Goal: Task Accomplishment & Management: Manage account settings

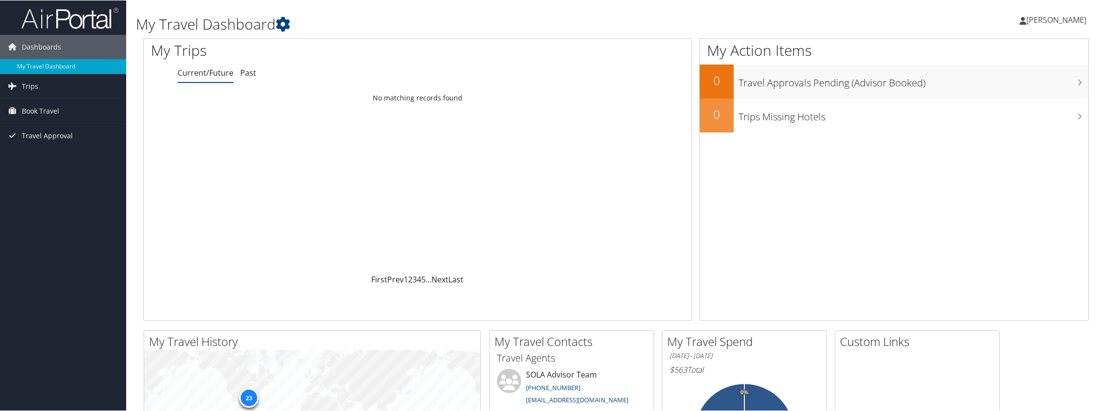
click at [1026, 18] on span "[PERSON_NAME]" at bounding box center [1056, 19] width 60 height 11
click at [1001, 54] on link "My Settings" at bounding box center [1030, 53] width 108 height 16
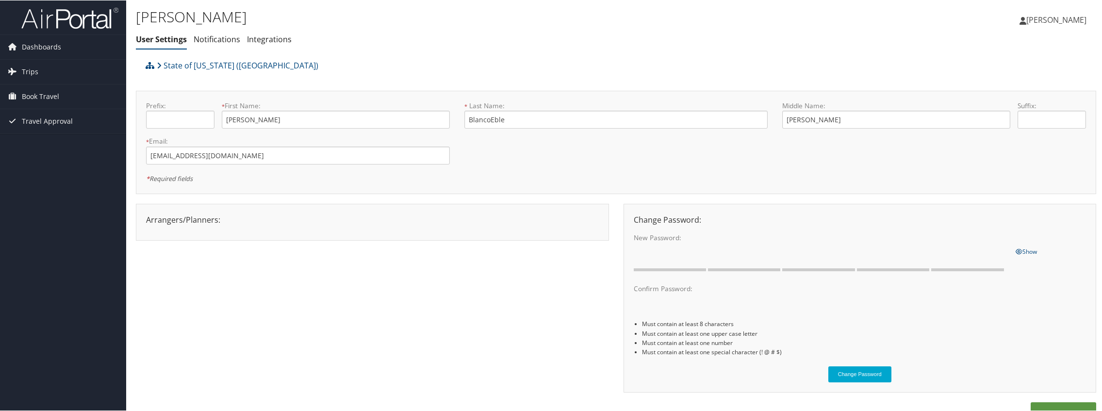
click at [233, 218] on div "State of Louisiana (SOLA) Prefix: * First Name: Kathleen This field is required…" at bounding box center [616, 244] width 960 height 379
click at [202, 231] on div "Arrangers/Planners: Edit Arrangers & Planners Alicia Reynolds AMANDA DESHOTEL A…" at bounding box center [372, 221] width 473 height 37
click at [192, 220] on div "Arrangers/Planners: Edit Arrangers & Planners Alicia Reynolds AMANDA DESHOTEL A…" at bounding box center [372, 220] width 467 height 12
click at [46, 48] on span "Dashboards" at bounding box center [41, 46] width 39 height 24
click at [260, 38] on link "Integrations" at bounding box center [269, 38] width 45 height 11
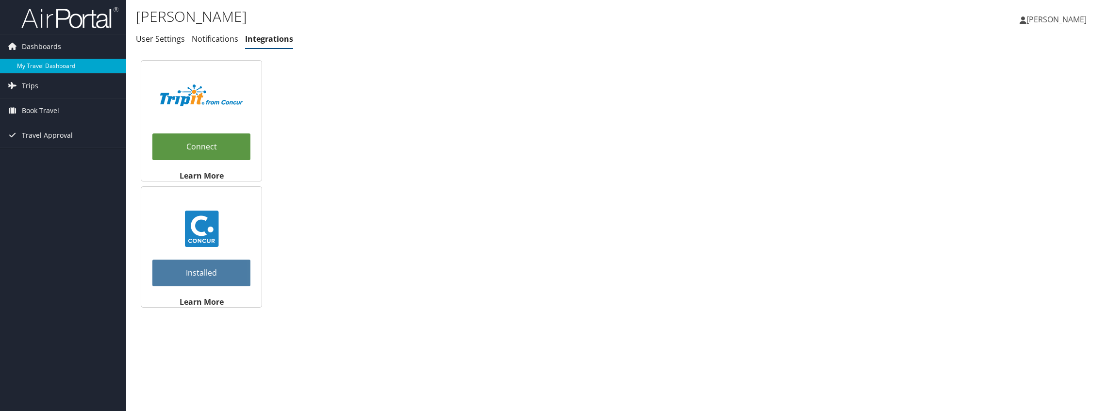
click at [46, 63] on link "My Travel Dashboard" at bounding box center [63, 66] width 126 height 15
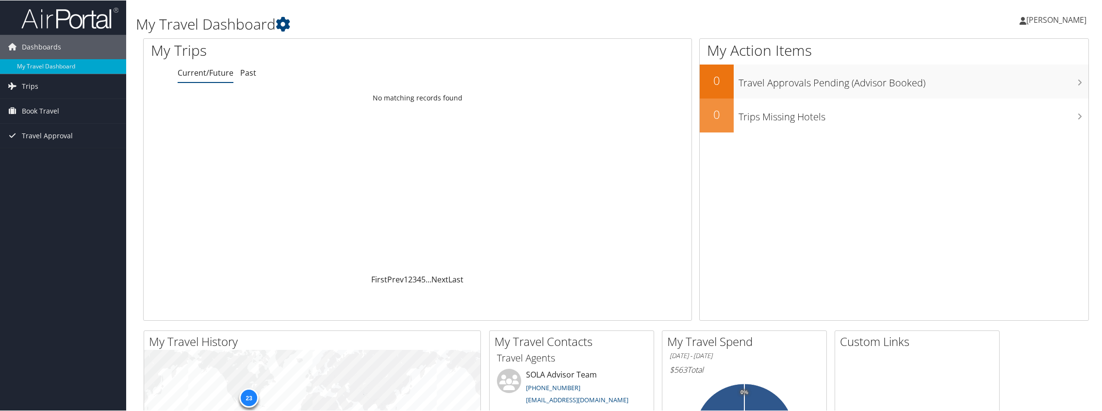
click at [1036, 19] on span "[PERSON_NAME]" at bounding box center [1056, 19] width 60 height 11
click at [995, 53] on link "My Settings" at bounding box center [1030, 53] width 108 height 16
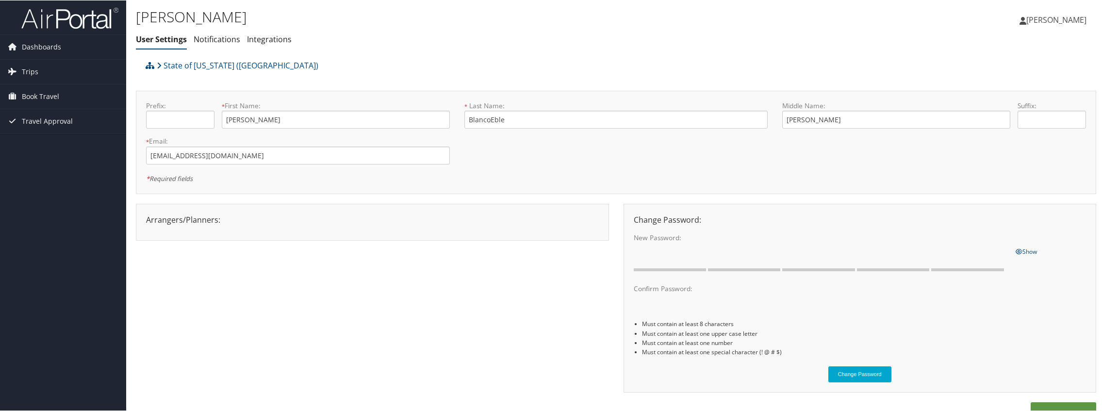
click at [181, 224] on div "Arrangers/Planners: Edit Arrangers & Planners Alicia Reynolds AMANDA DESHOTEL A…" at bounding box center [372, 220] width 467 height 12
click at [222, 35] on link "Notifications" at bounding box center [217, 38] width 47 height 11
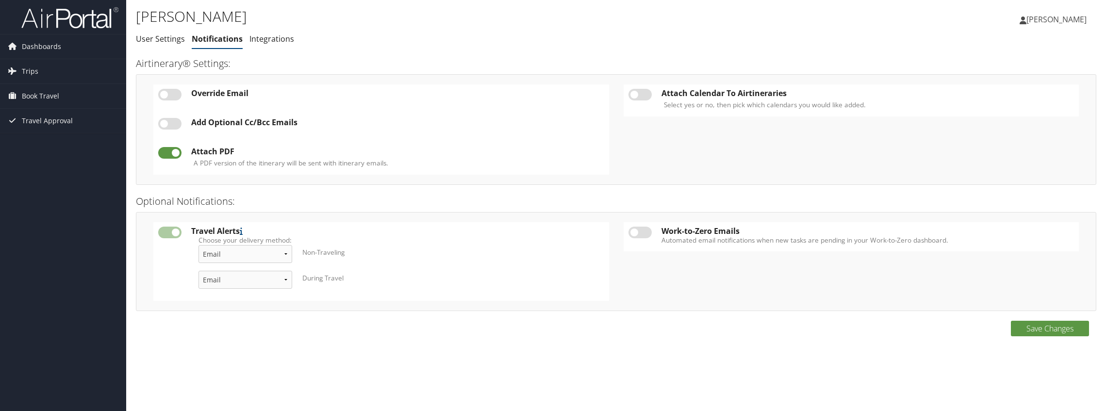
click at [293, 37] on ul "User Settings Notifications Integrations" at bounding box center [456, 39] width 640 height 17
click at [283, 37] on link "Integrations" at bounding box center [271, 38] width 45 height 11
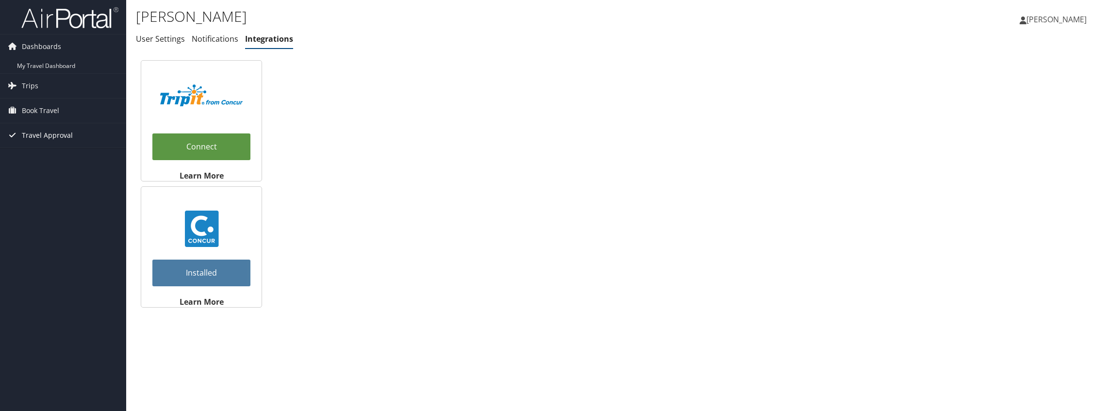
click at [51, 131] on span "Travel Approval" at bounding box center [47, 135] width 51 height 24
click at [1035, 22] on span "[PERSON_NAME]" at bounding box center [1056, 19] width 60 height 11
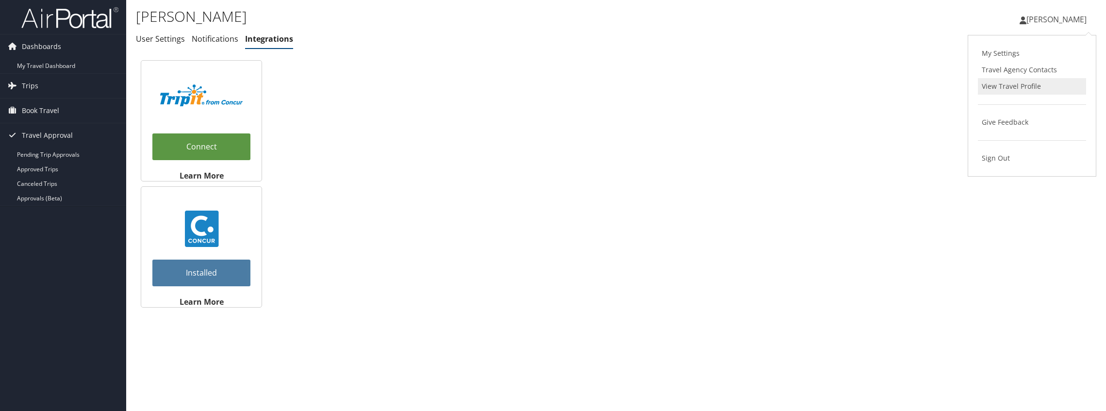
click at [1017, 90] on link "View Travel Profile" at bounding box center [1032, 86] width 108 height 16
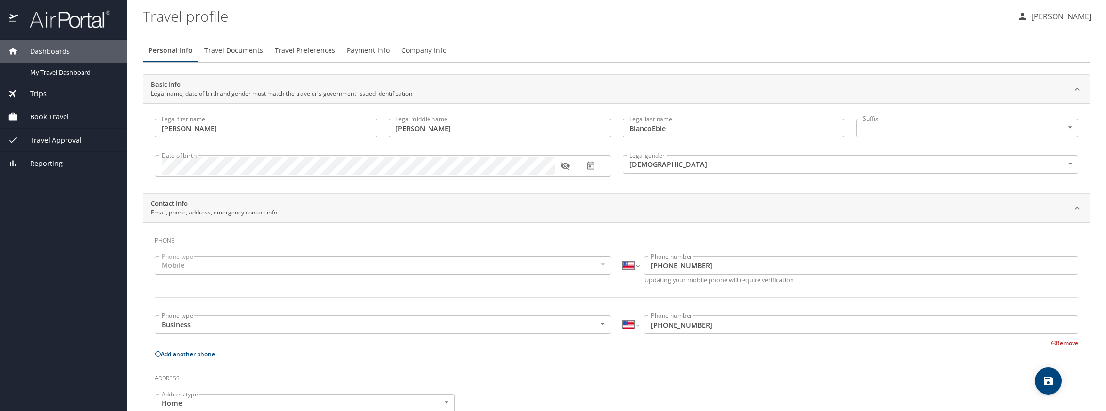
select select "US"
click at [219, 52] on span "Travel Documents" at bounding box center [233, 51] width 59 height 12
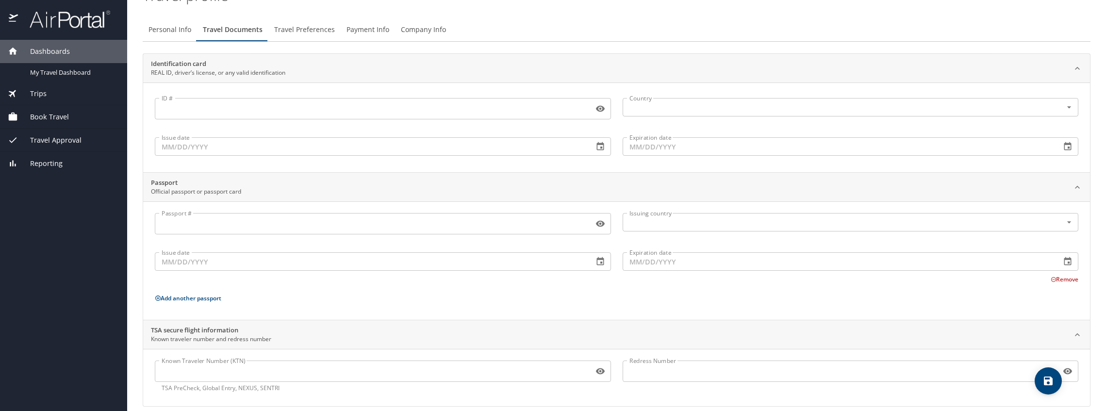
scroll to position [32, 0]
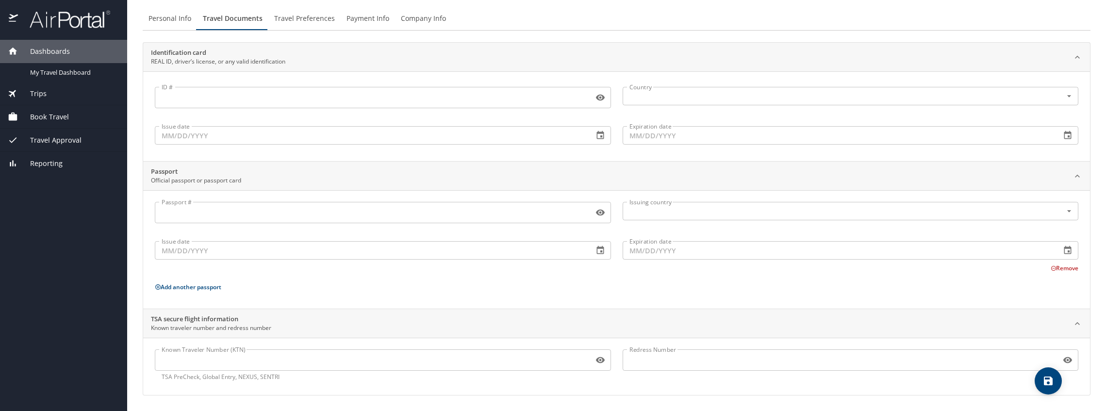
click at [224, 362] on input "Known Traveler Number (KTN)" at bounding box center [372, 360] width 435 height 18
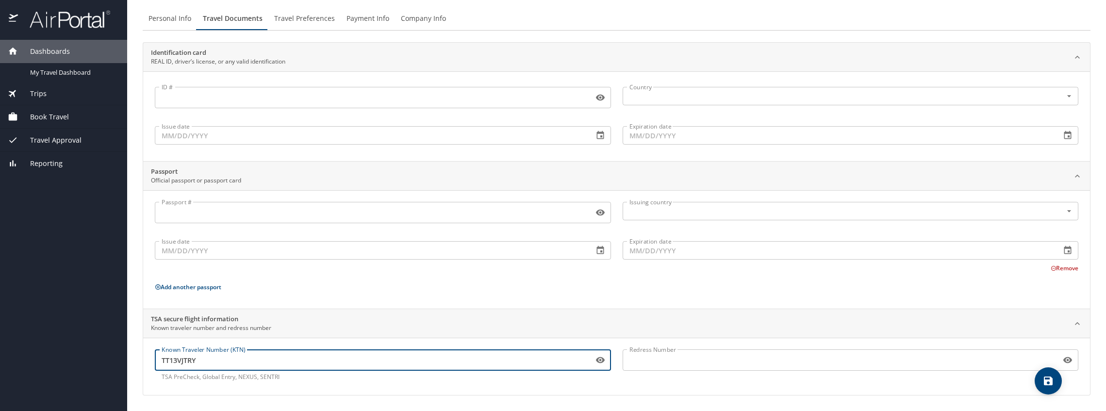
type input "TT13VJTRY"
click at [280, 96] on input "ID #" at bounding box center [372, 97] width 435 height 18
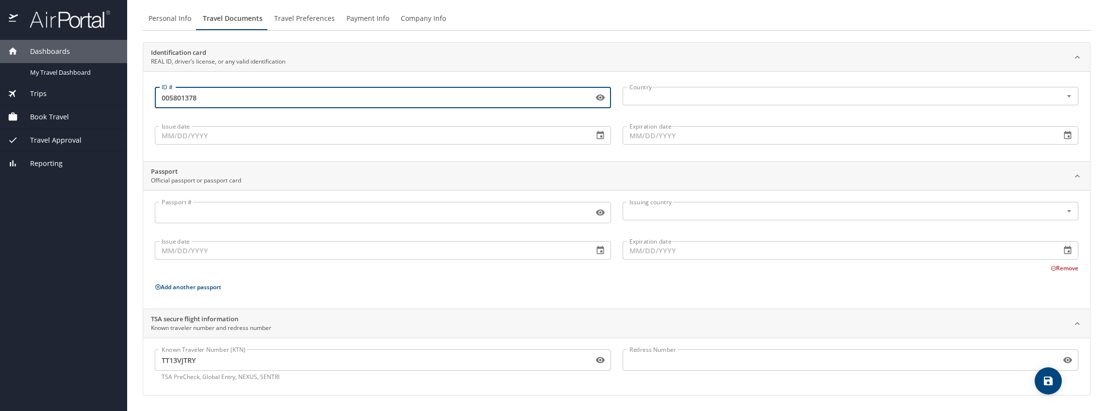
type input "005801378"
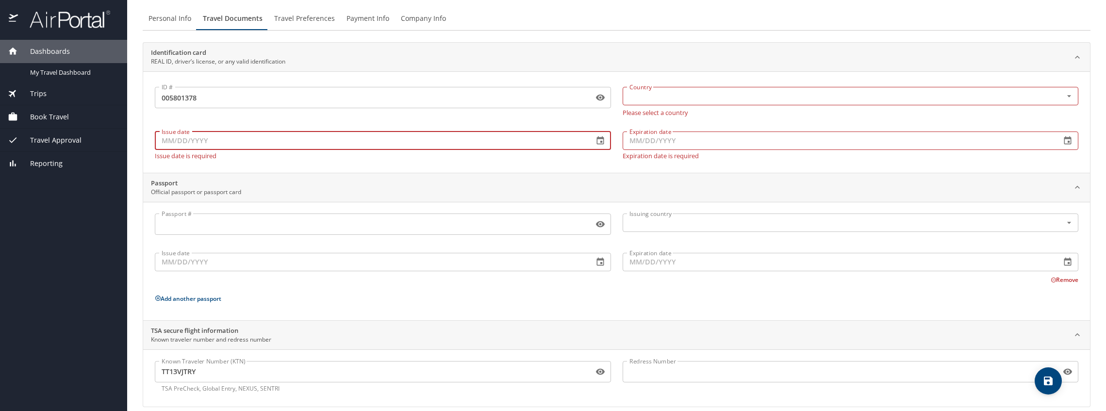
click at [179, 137] on input "Issue date" at bounding box center [370, 141] width 431 height 18
type input "[DATE]"
click at [667, 141] on input "Expiration date" at bounding box center [838, 141] width 431 height 18
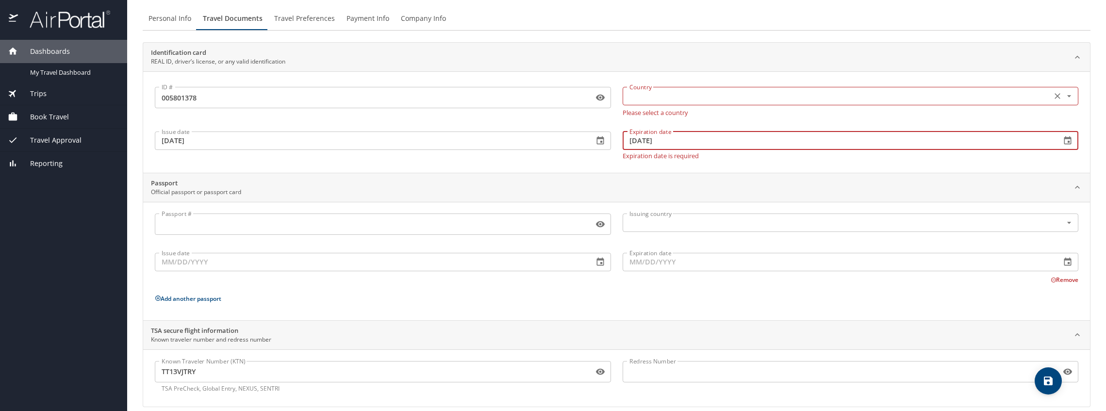
type input "[DATE]"
click at [674, 95] on input "text" at bounding box center [837, 96] width 422 height 13
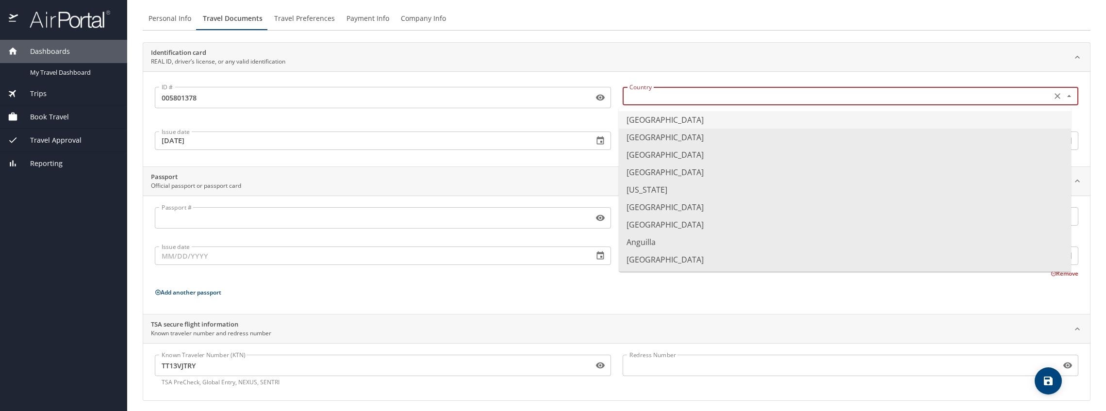
click at [649, 120] on li "[GEOGRAPHIC_DATA]" at bounding box center [845, 119] width 452 height 17
type input "[GEOGRAPHIC_DATA]"
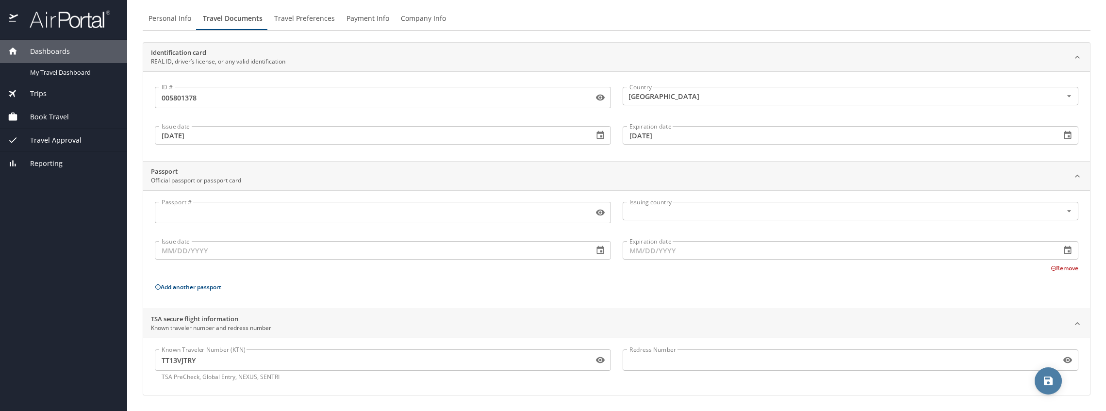
click at [1049, 381] on icon "save" at bounding box center [1048, 381] width 9 height 9
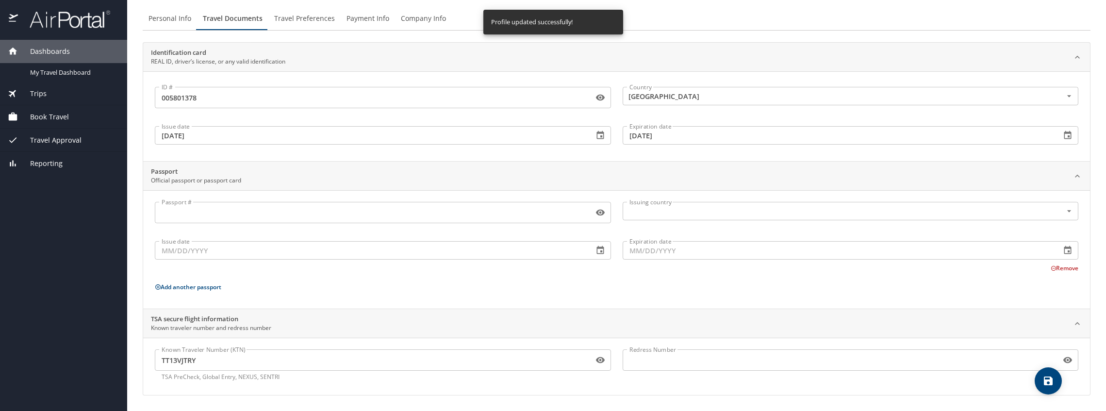
click at [288, 21] on span "Travel Preferences" at bounding box center [304, 19] width 61 height 12
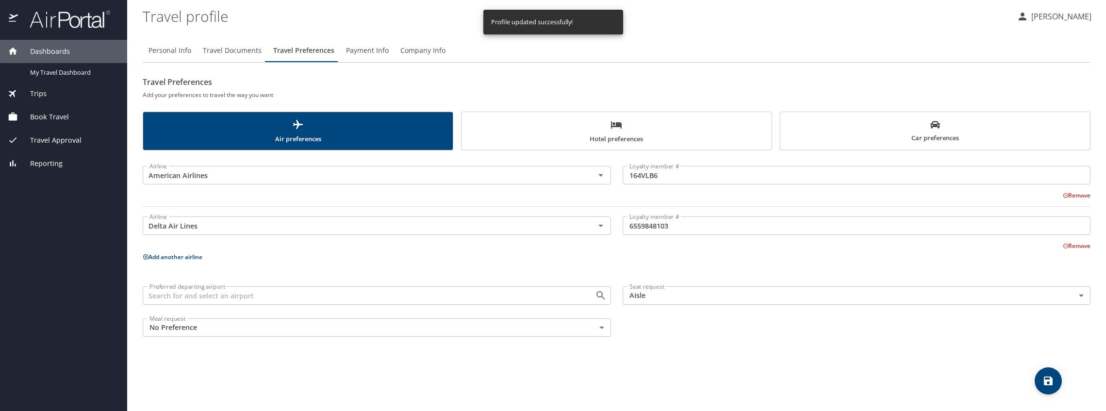
scroll to position [0, 0]
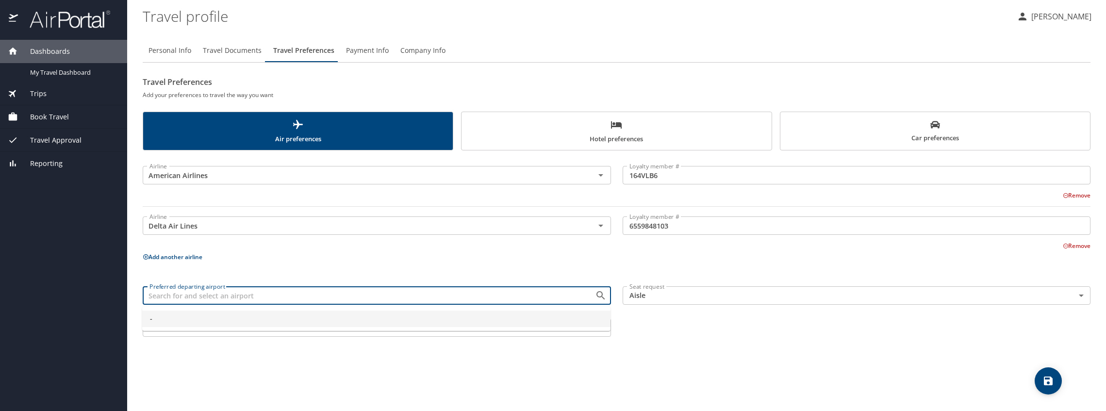
click at [362, 294] on input "Preferred departing airport" at bounding box center [363, 295] width 434 height 13
type input "-"
click at [35, 119] on span "Book Travel" at bounding box center [43, 117] width 51 height 11
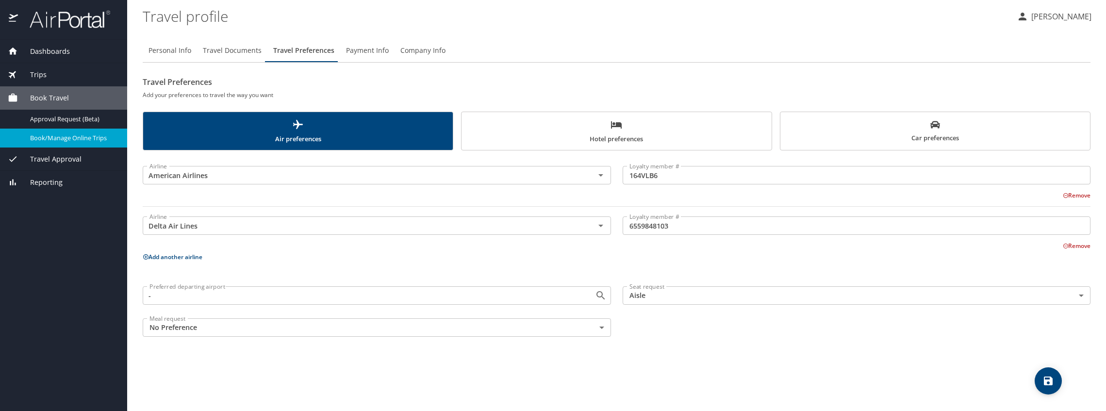
click at [70, 141] on span "Book/Manage Online Trips" at bounding box center [72, 137] width 85 height 9
